Goal: Check status: Check status

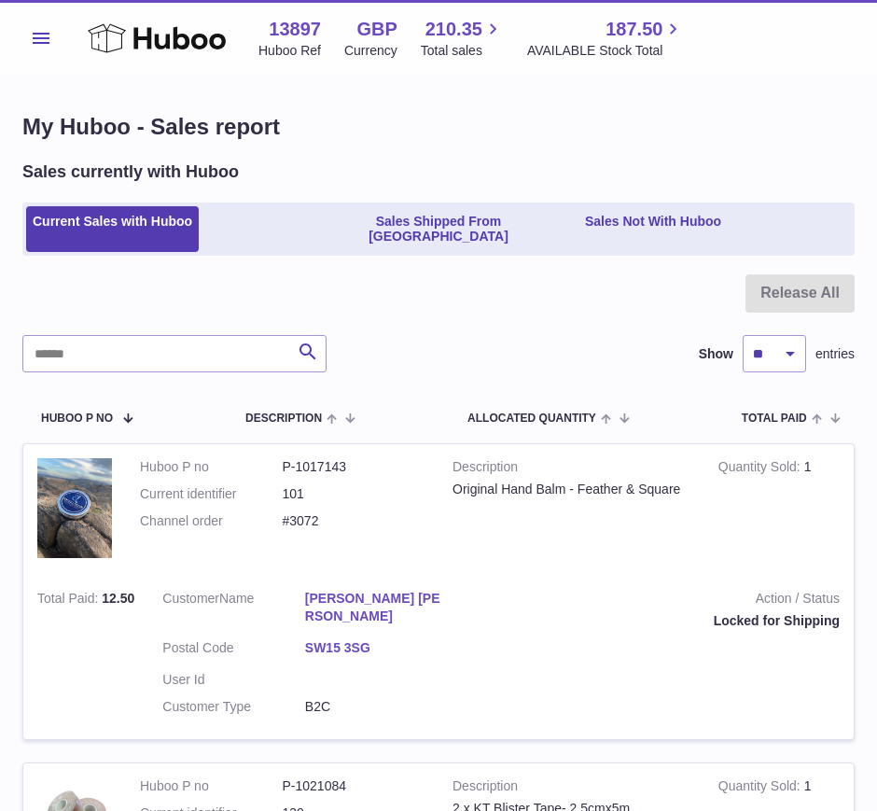
click at [390, 215] on link "Sales Shipped From [GEOGRAPHIC_DATA]" at bounding box center [438, 229] width 272 height 47
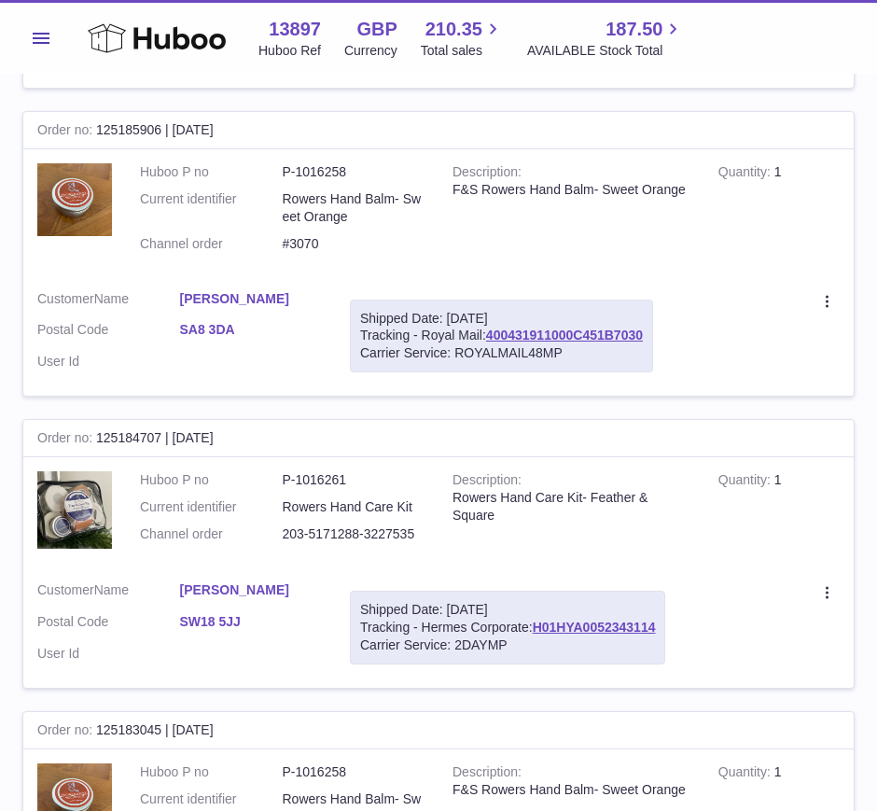
scroll to position [600, 0]
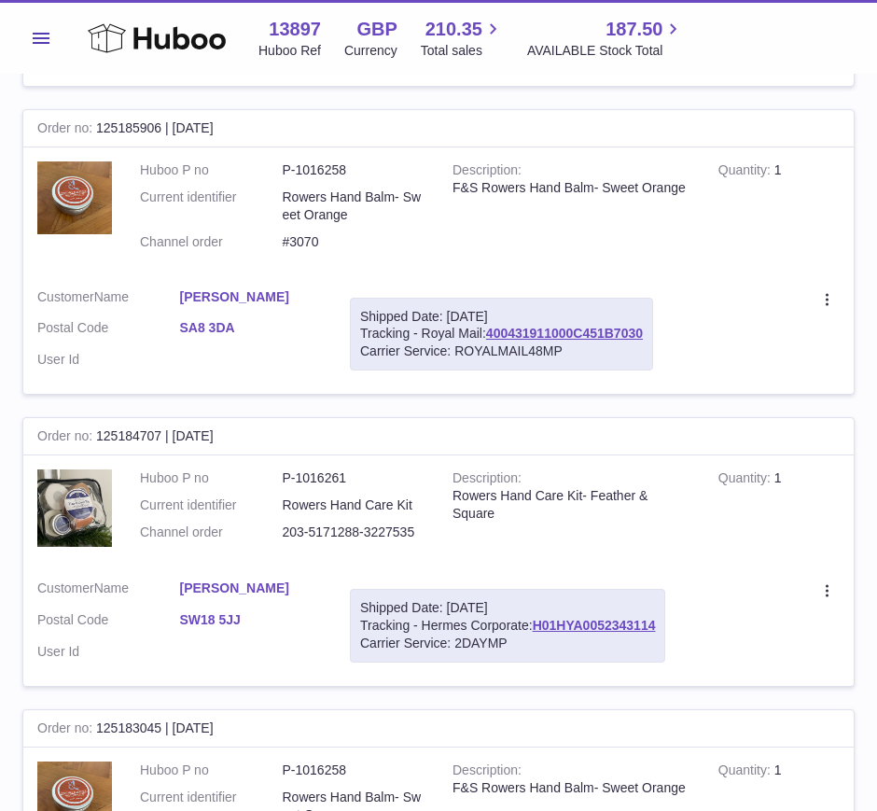
drag, startPoint x: 662, startPoint y: 606, endPoint x: 537, endPoint y: 610, distance: 124.2
click at [537, 610] on div "Shipped Date: [DATE] Tracking - Hermes Corporate: H01HYA0052343114 Carrier Serv…" at bounding box center [507, 626] width 315 height 74
copy link "H01HYA0052343114"
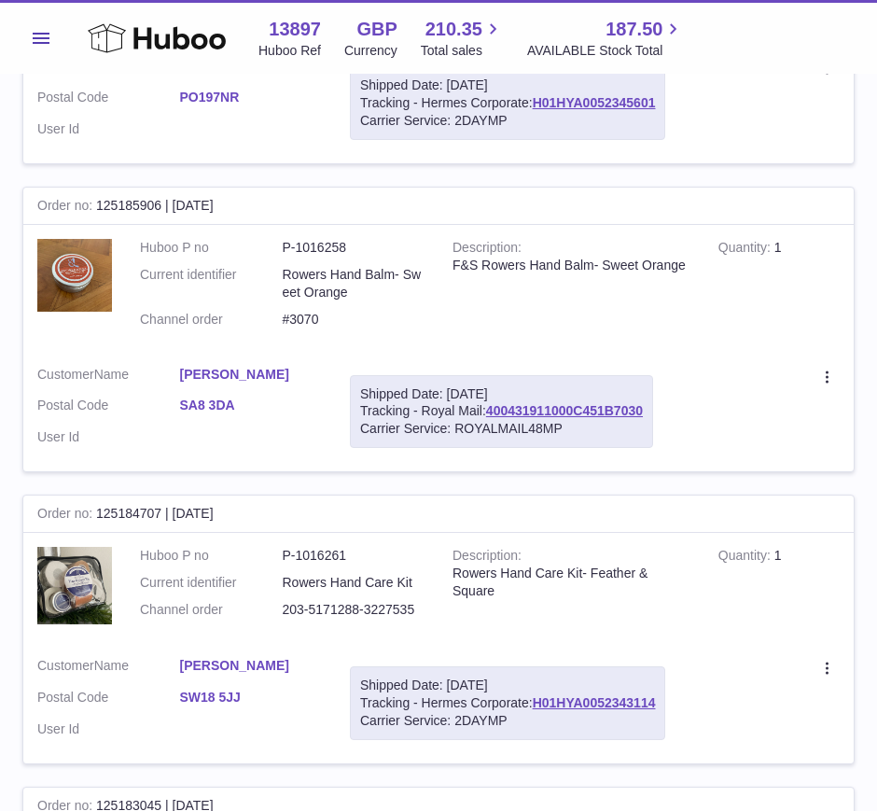
scroll to position [522, 0]
click at [539, 696] on link "H01HYA0052343114" at bounding box center [594, 703] width 123 height 15
copy link "H01HYA0052343114"
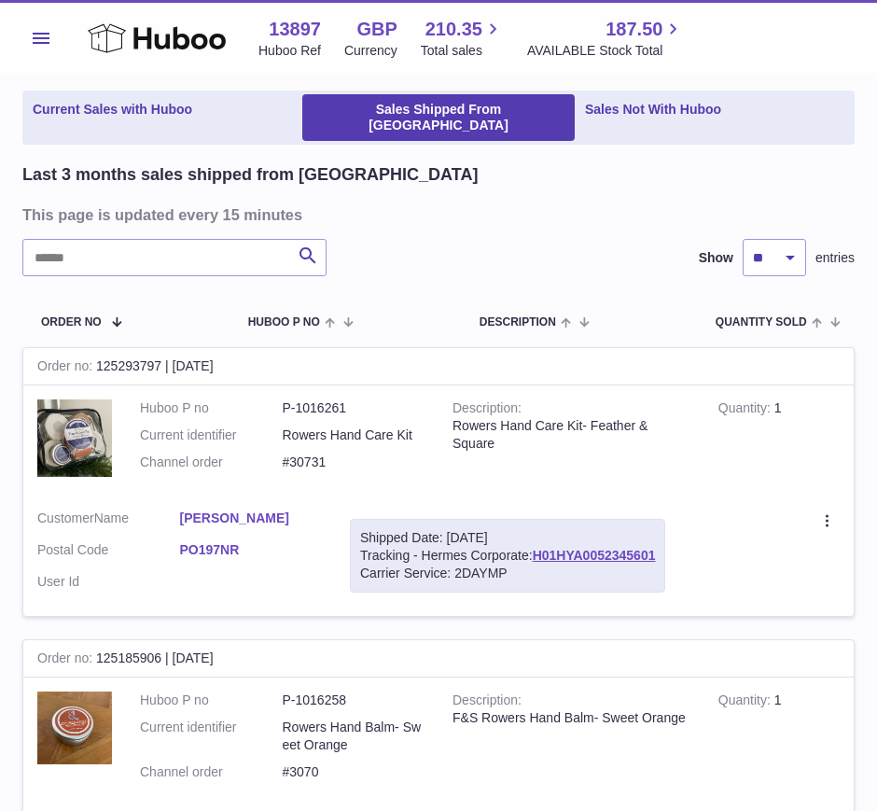
scroll to position [0, 0]
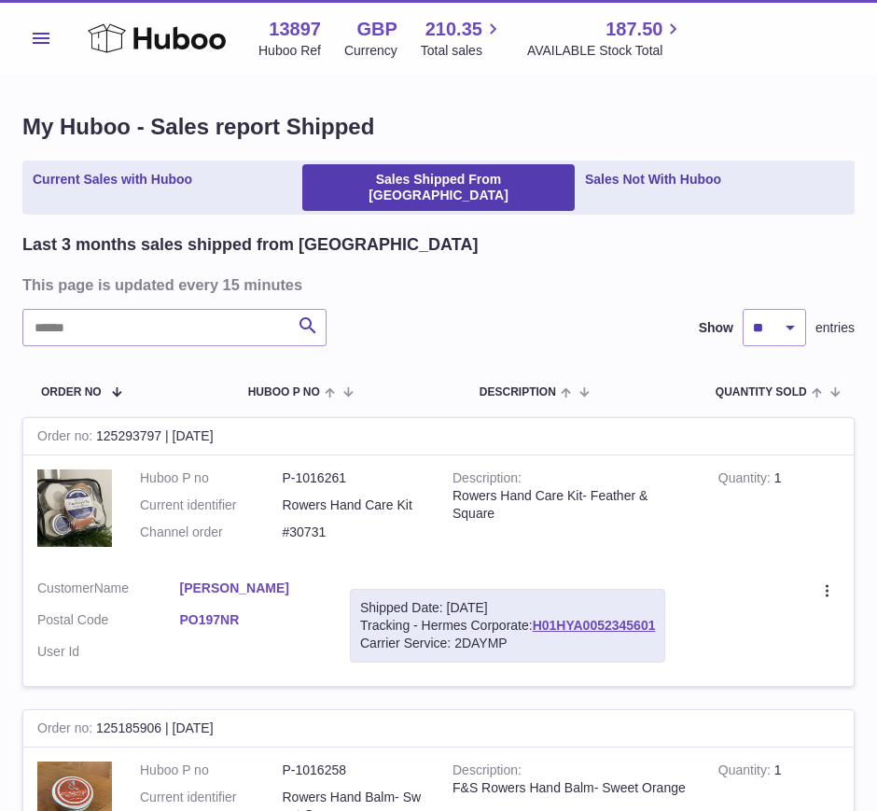
click at [88, 176] on link "Current Sales with Huboo" at bounding box center [112, 187] width 173 height 47
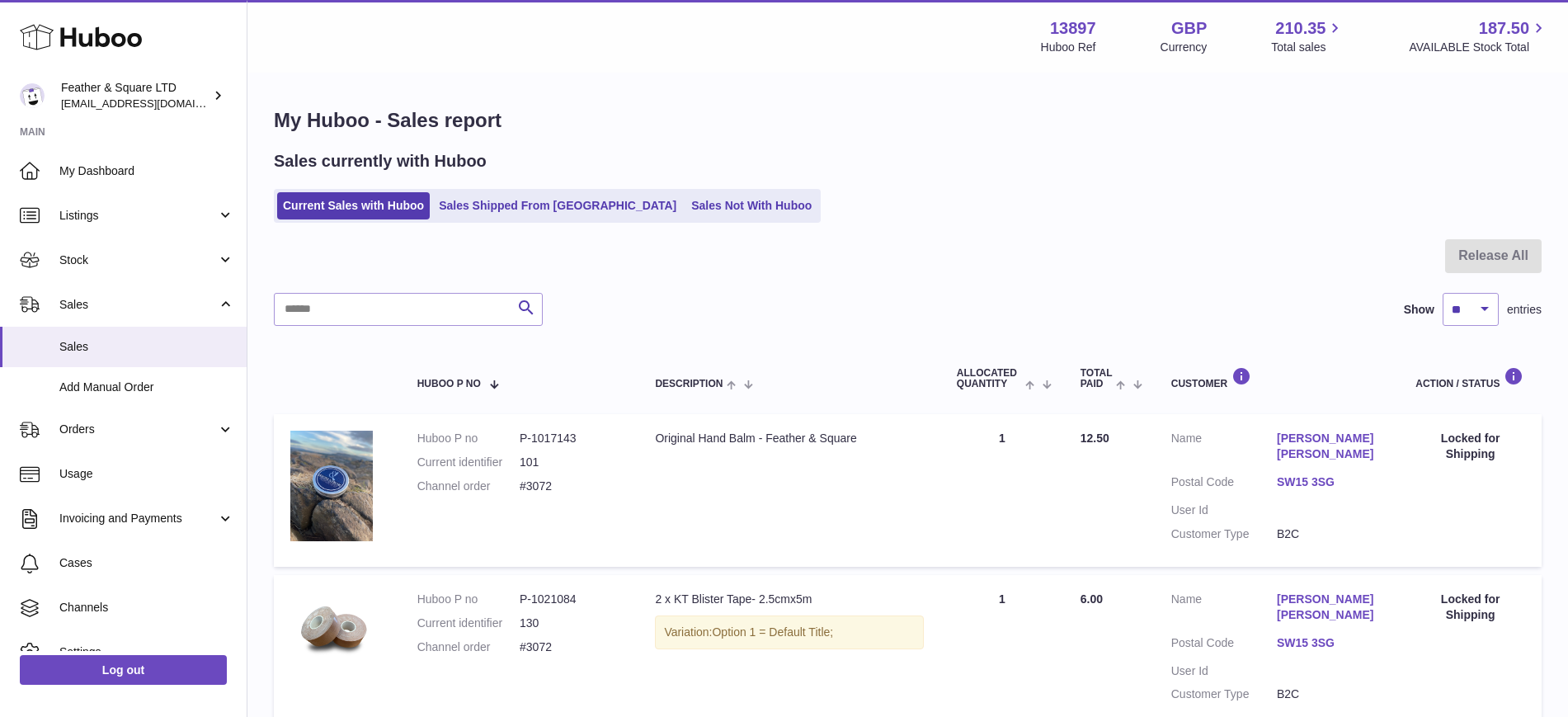
click at [109, 290] on link "Sales" at bounding box center [123, 304] width 247 height 44
